Goal: Information Seeking & Learning: Understand process/instructions

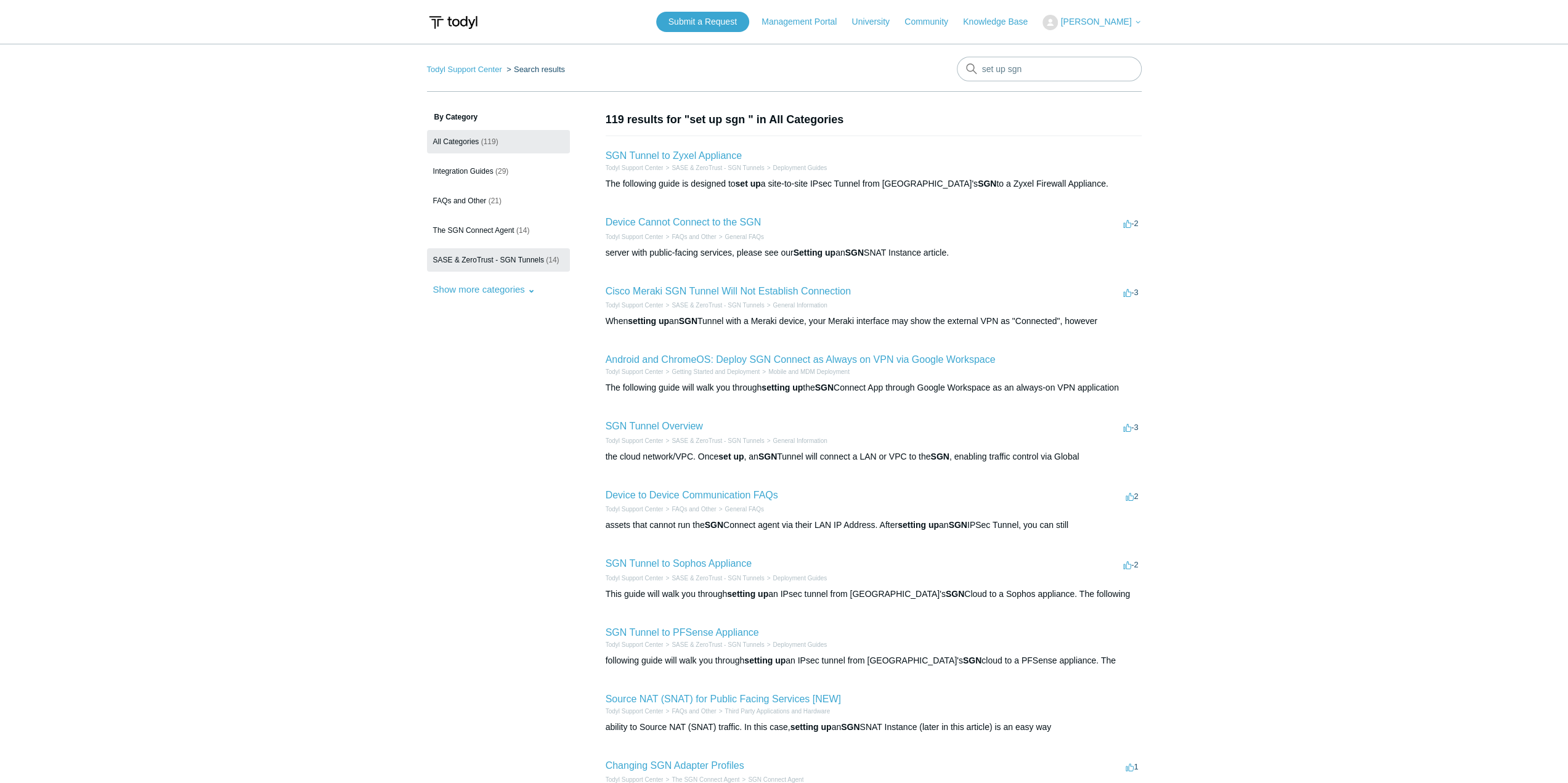
click at [473, 258] on span "SASE & ZeroTrust - SGN Tunnels" at bounding box center [488, 260] width 111 height 9
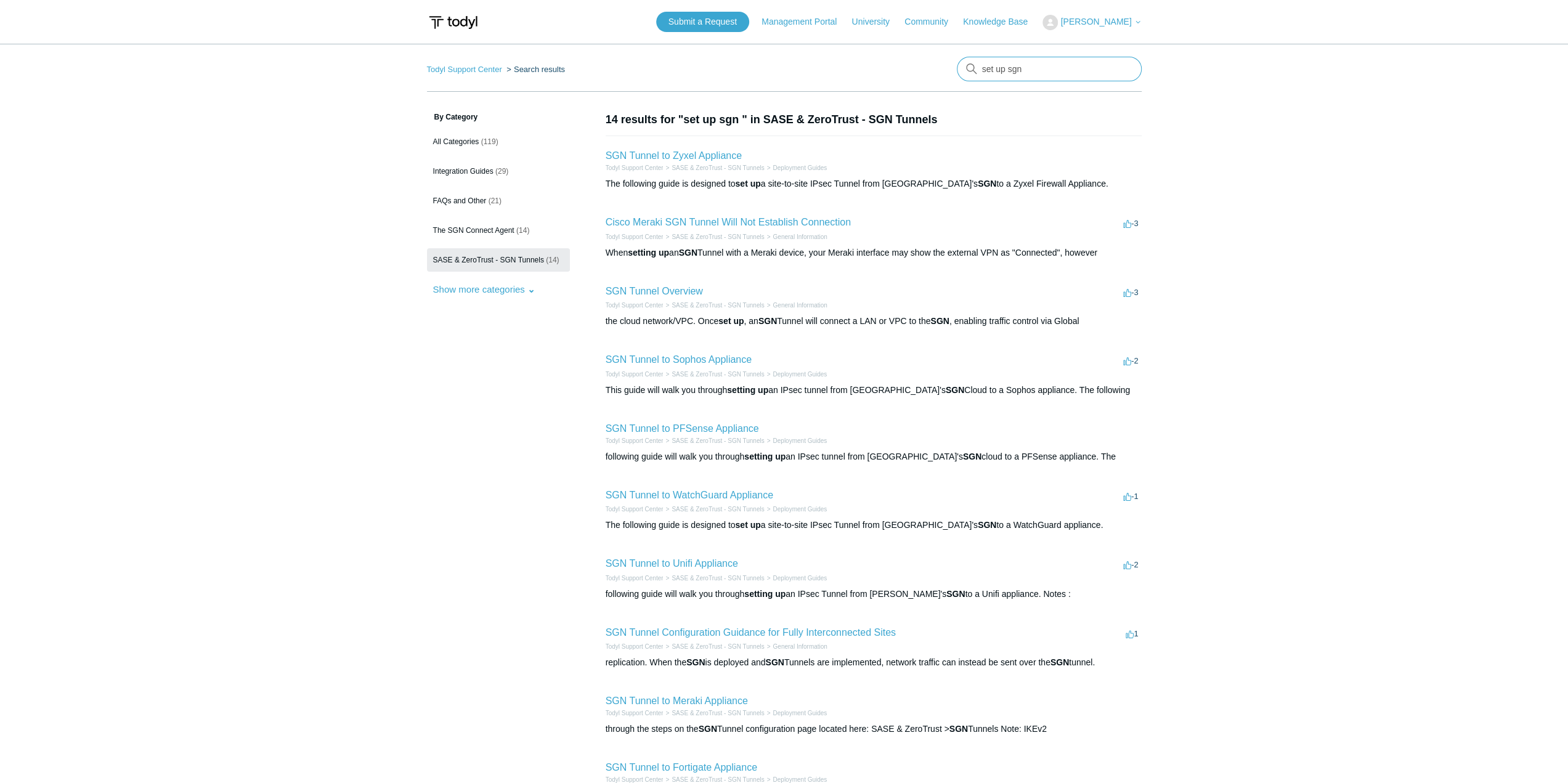
click at [1024, 77] on input "set up sgn" at bounding box center [1050, 69] width 185 height 24
type input "local exception"
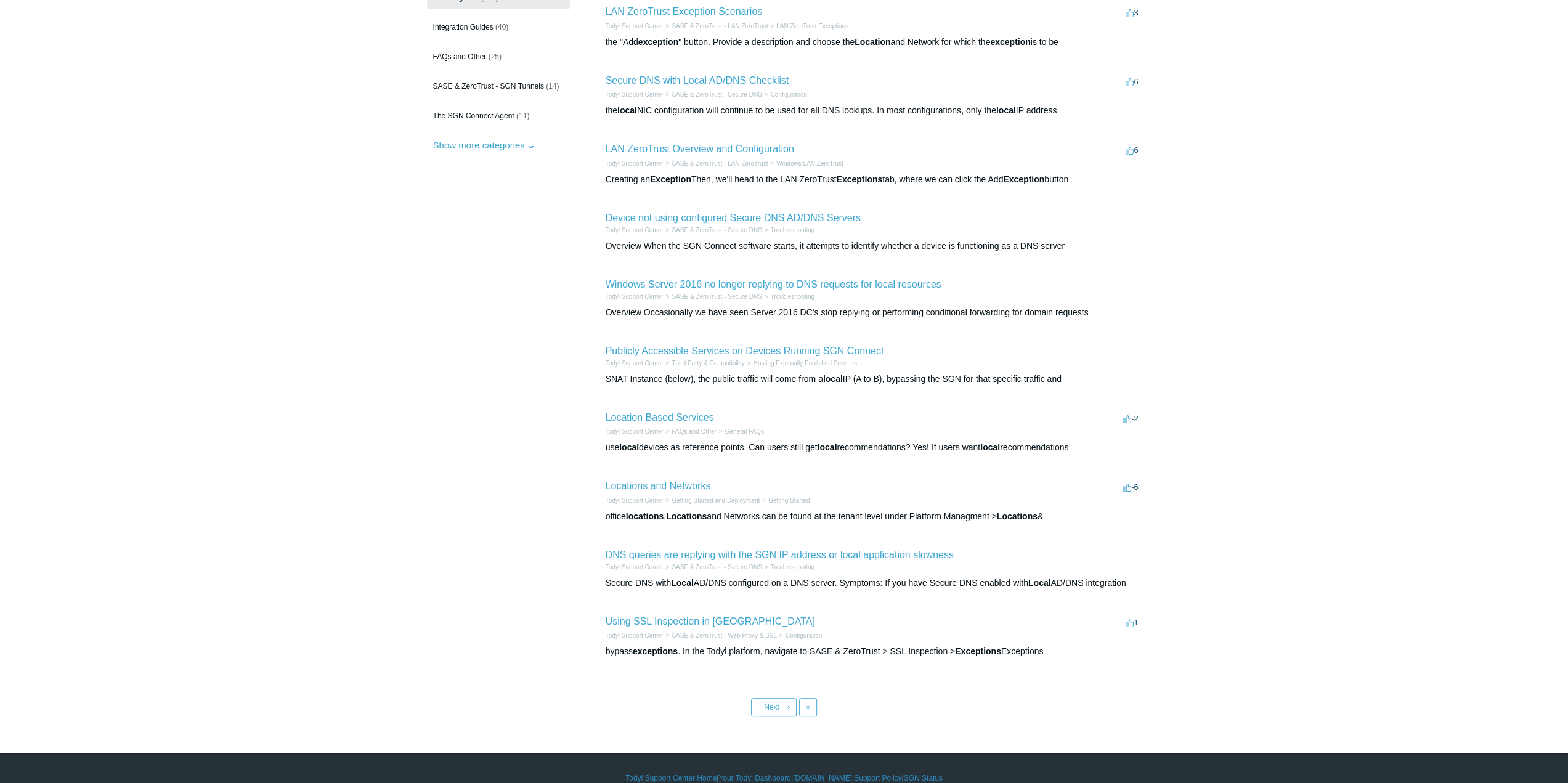
scroll to position [161, 0]
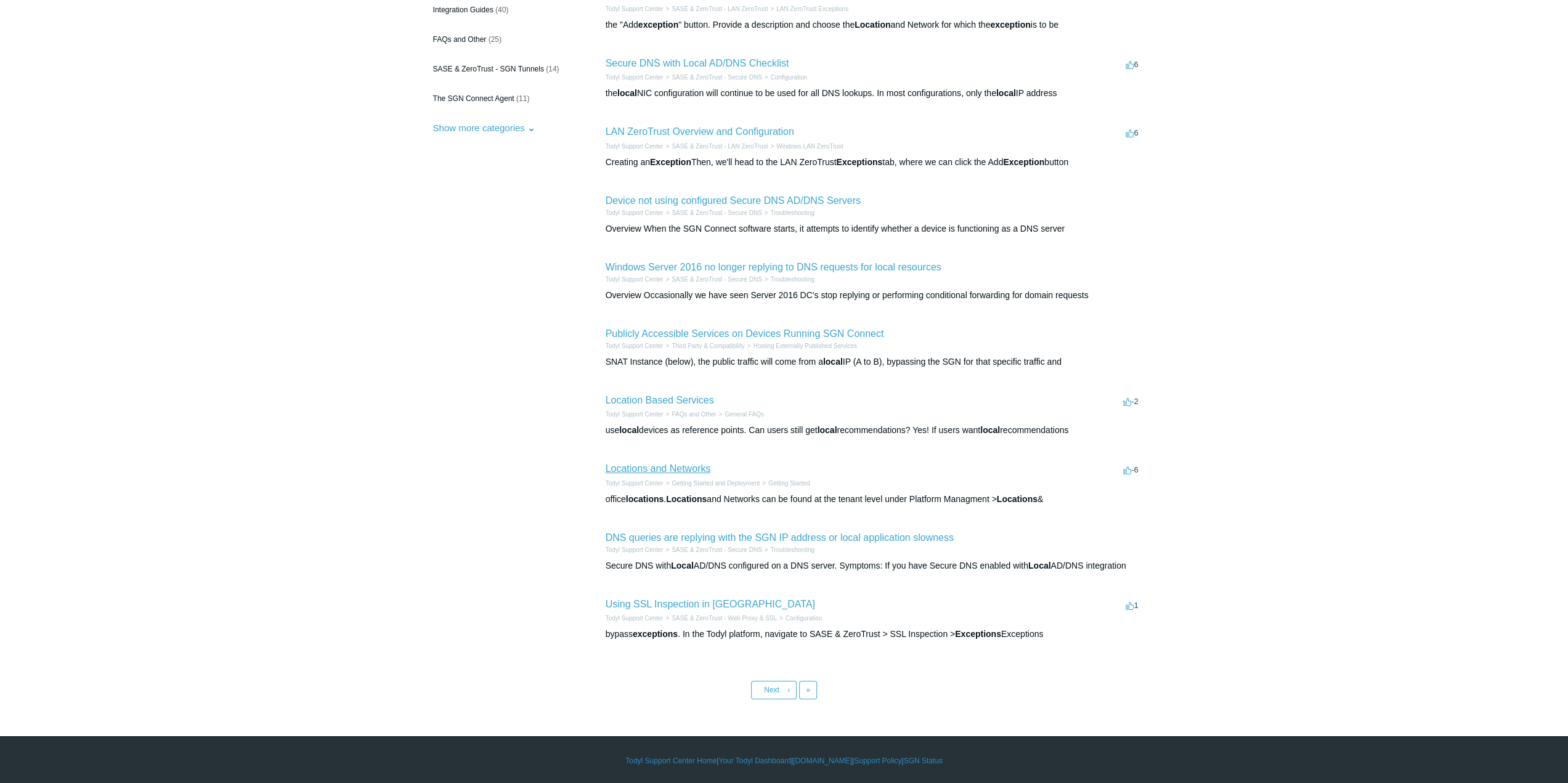
click at [672, 472] on link "Locations and Networks" at bounding box center [658, 468] width 105 height 11
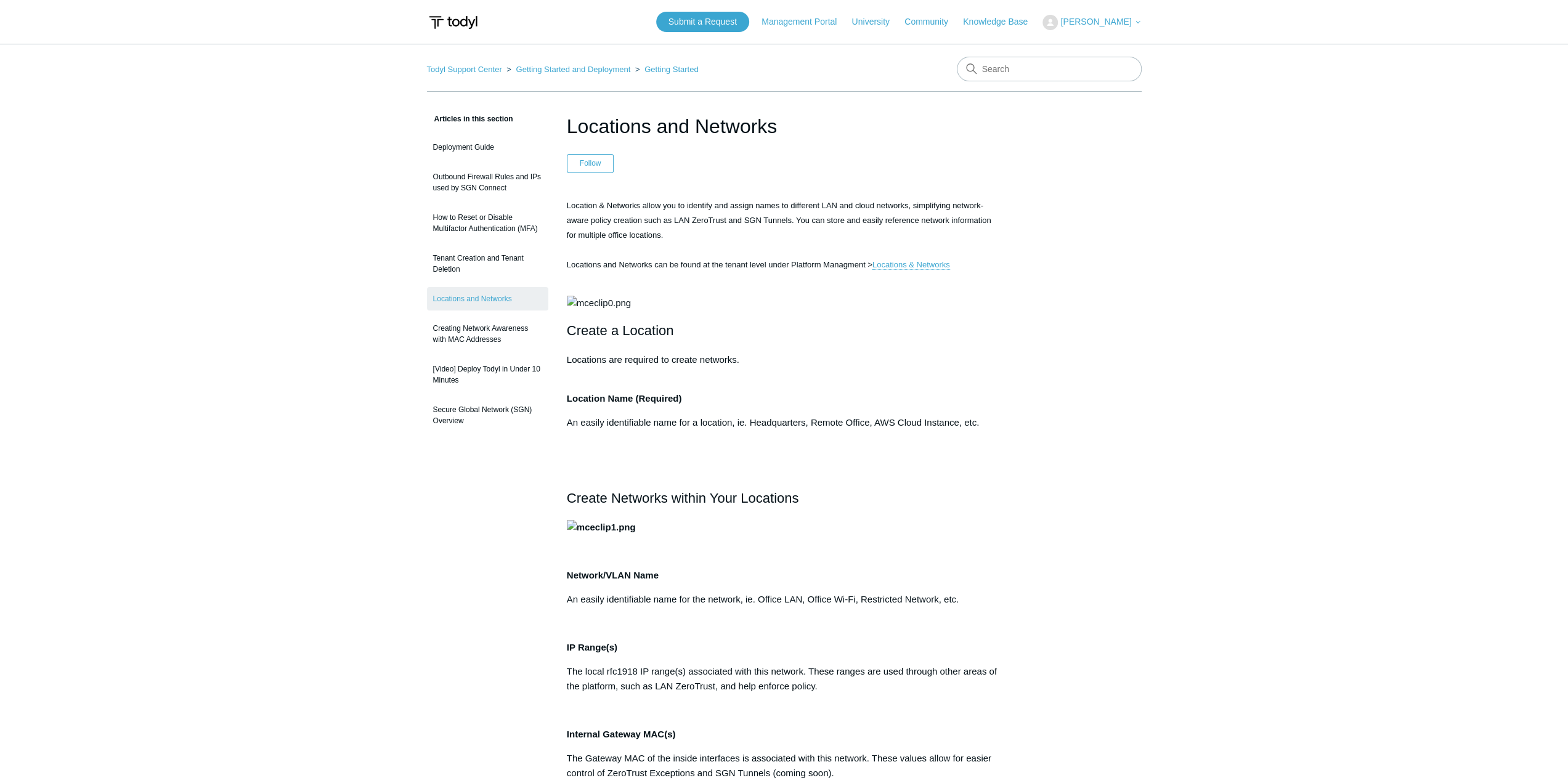
click at [1268, 345] on main "Todyl Support Center Getting Started and Deployment Getting Started Articles in…" at bounding box center [784, 747] width 1568 height 1407
click at [467, 147] on link "Deployment Guide" at bounding box center [488, 147] width 121 height 23
